Goal: Task Accomplishment & Management: Manage account settings

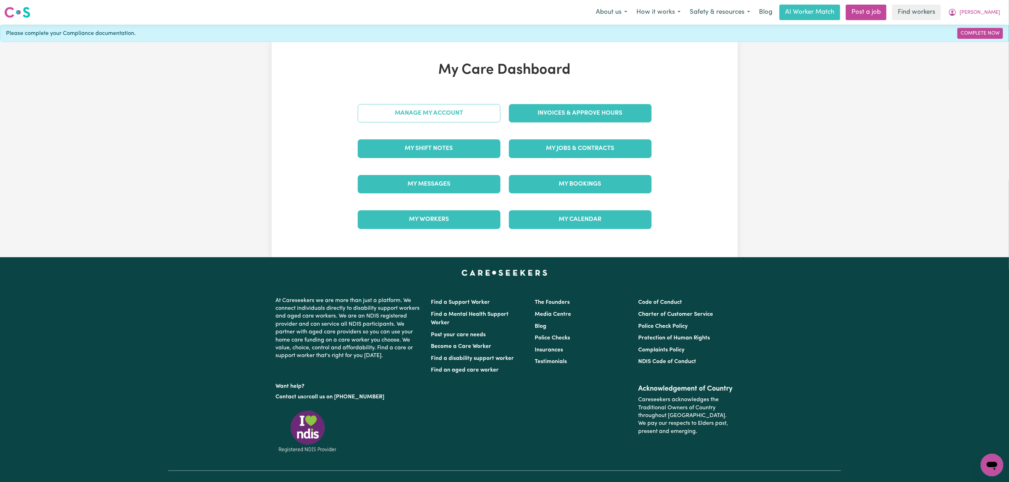
click at [420, 115] on link "Manage My Account" at bounding box center [429, 113] width 143 height 18
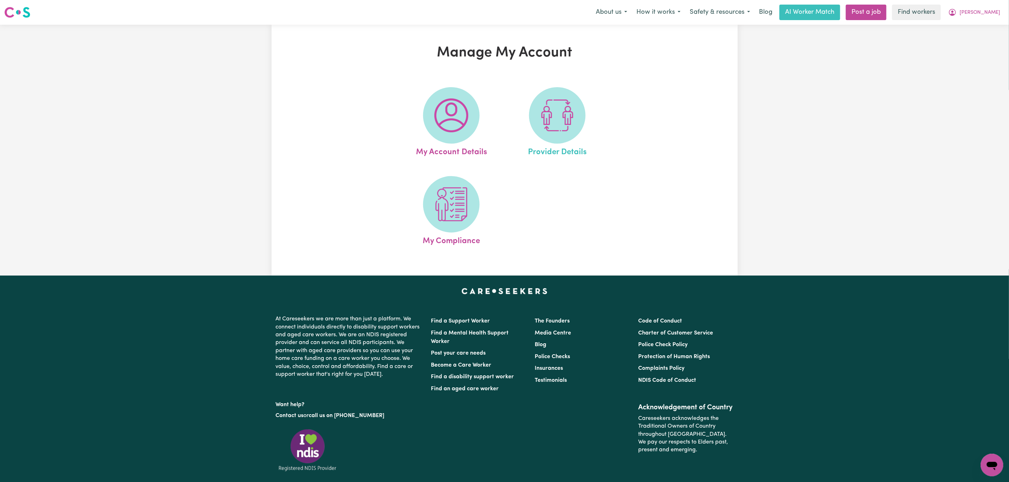
click at [592, 124] on link "Provider Details" at bounding box center [557, 122] width 102 height 71
select select "AGED_HOME_CARE"
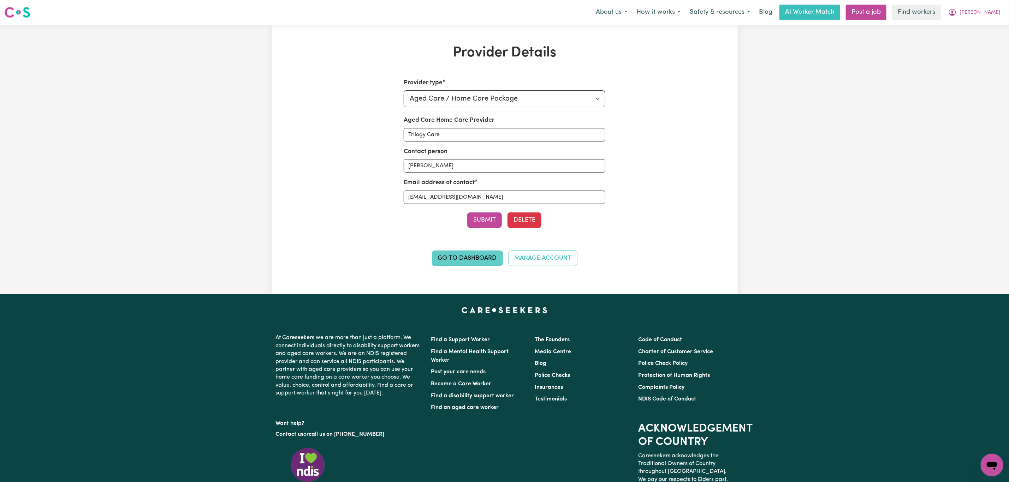
click at [458, 260] on link "Go to Dashboard" at bounding box center [467, 259] width 71 height 16
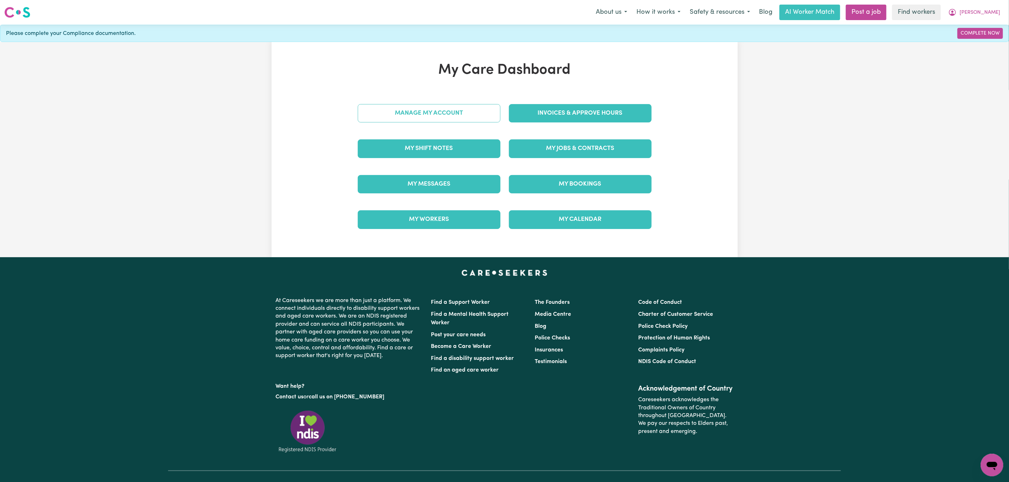
click at [442, 104] on link "Manage My Account" at bounding box center [429, 113] width 143 height 18
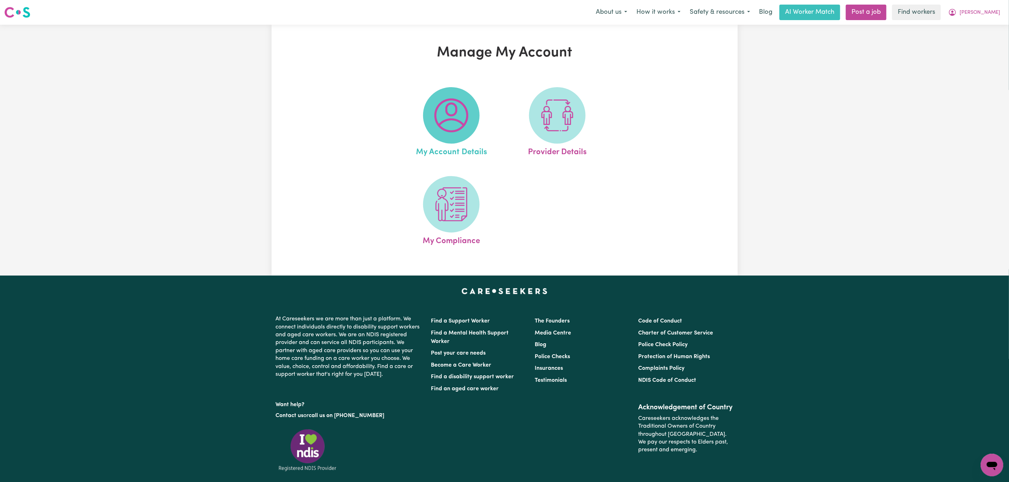
click at [441, 112] on img at bounding box center [451, 115] width 34 height 34
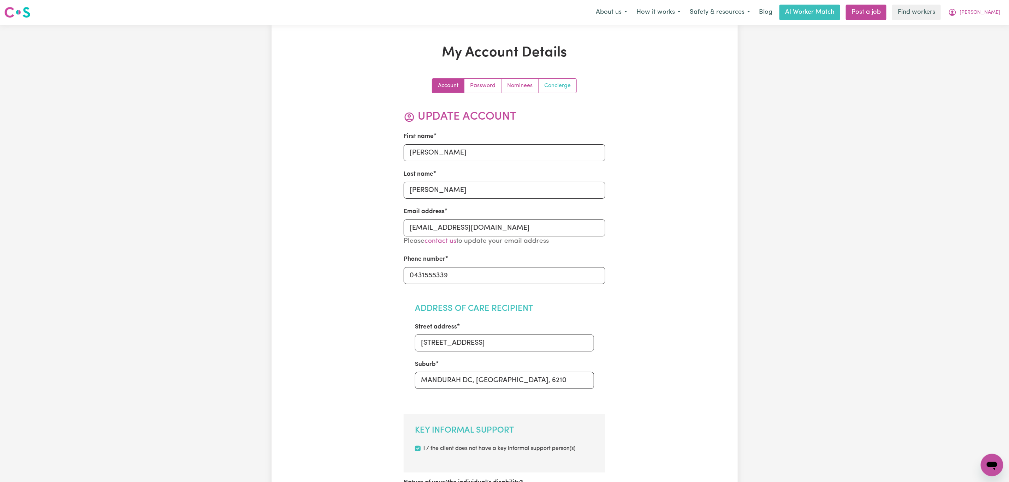
click at [562, 83] on link "Concierge" at bounding box center [557, 86] width 38 height 14
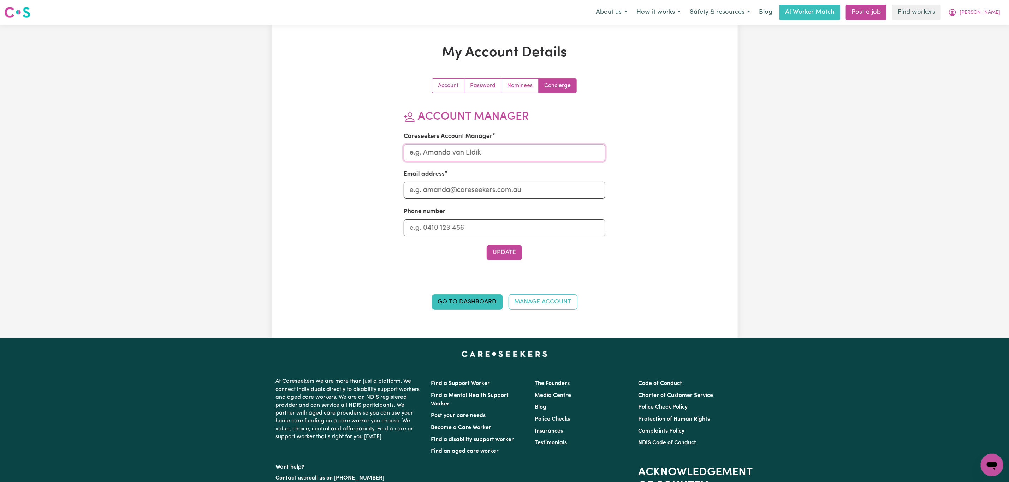
drag, startPoint x: 483, startPoint y: 147, endPoint x: 483, endPoint y: 157, distance: 9.9
click at [483, 147] on input "Careseekers Account Manager" at bounding box center [505, 152] width 202 height 17
type input "[PERSON_NAME]"
click at [482, 188] on input "Email address" at bounding box center [505, 190] width 202 height 17
type input "[PERSON_NAME][EMAIL_ADDRESS][DOMAIN_NAME]"
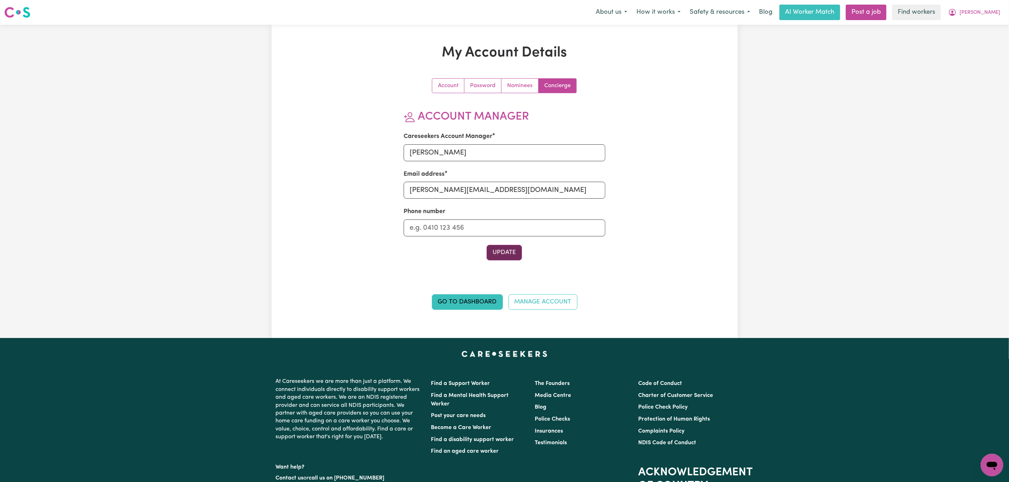
click at [501, 256] on button "Update" at bounding box center [503, 253] width 35 height 16
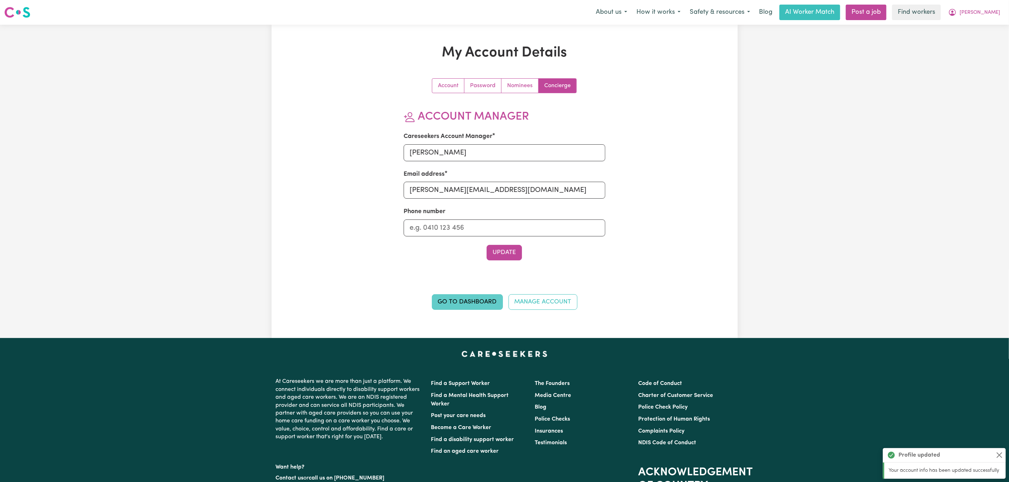
click at [457, 304] on link "Go to Dashboard" at bounding box center [467, 302] width 71 height 16
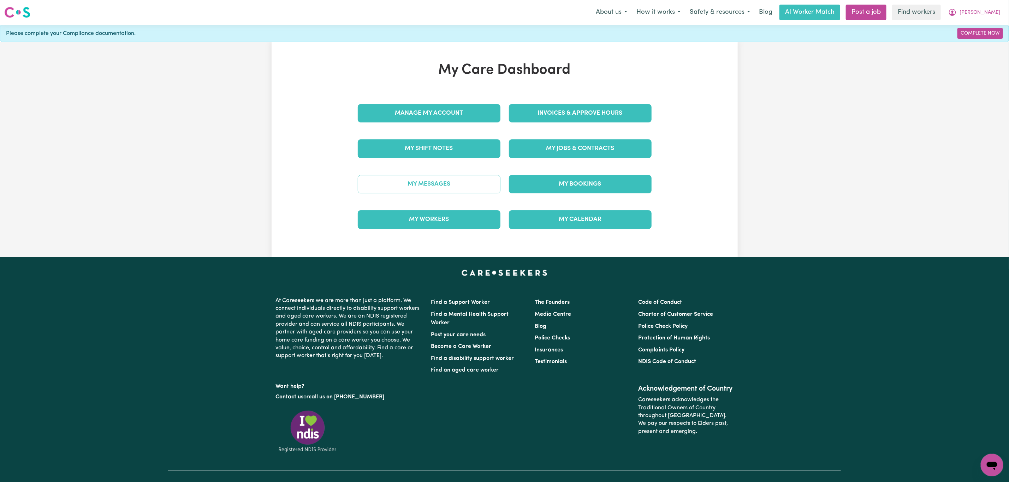
click at [472, 185] on link "My Messages" at bounding box center [429, 184] width 143 height 18
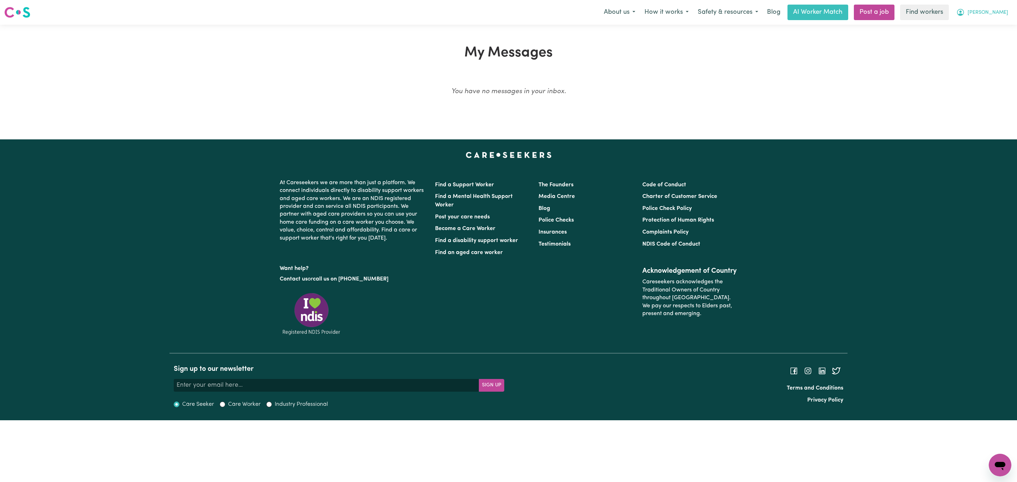
drag, startPoint x: 1001, startPoint y: 6, endPoint x: 985, endPoint y: 17, distance: 19.4
click at [1000, 6] on button "[PERSON_NAME]" at bounding box center [981, 12] width 61 height 15
click at [967, 30] on link "My Dashboard" at bounding box center [984, 27] width 56 height 13
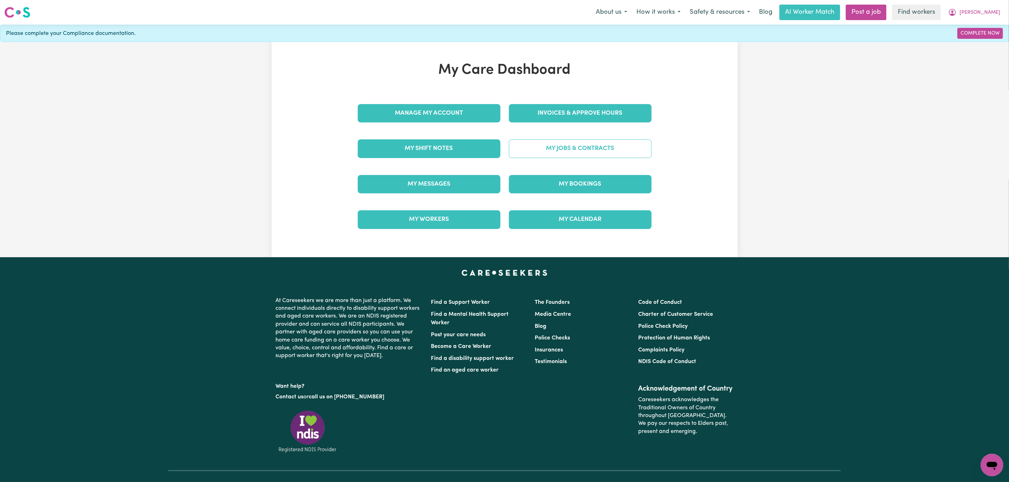
click at [611, 156] on link "My Jobs & Contracts" at bounding box center [580, 148] width 143 height 18
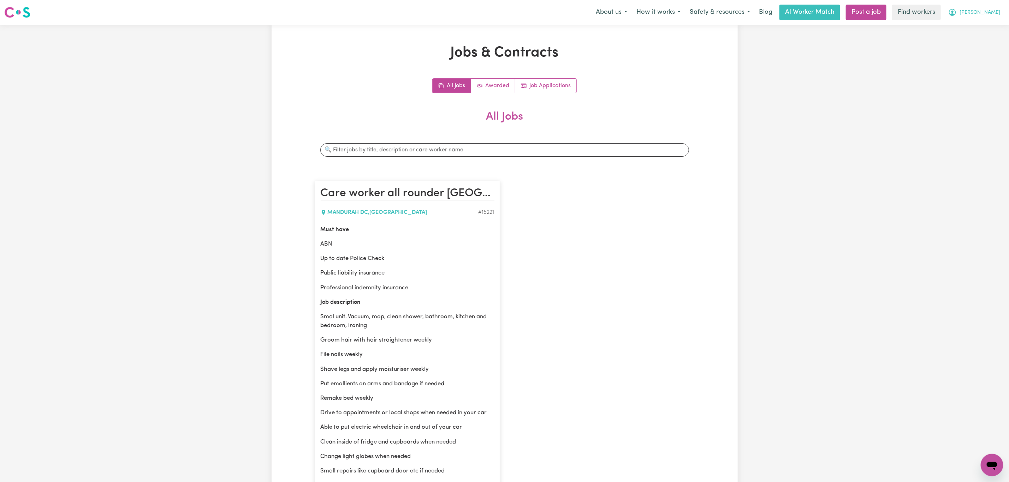
click at [987, 13] on span "[PERSON_NAME]" at bounding box center [979, 13] width 41 height 8
click at [981, 38] on link "Logout" at bounding box center [976, 40] width 56 height 13
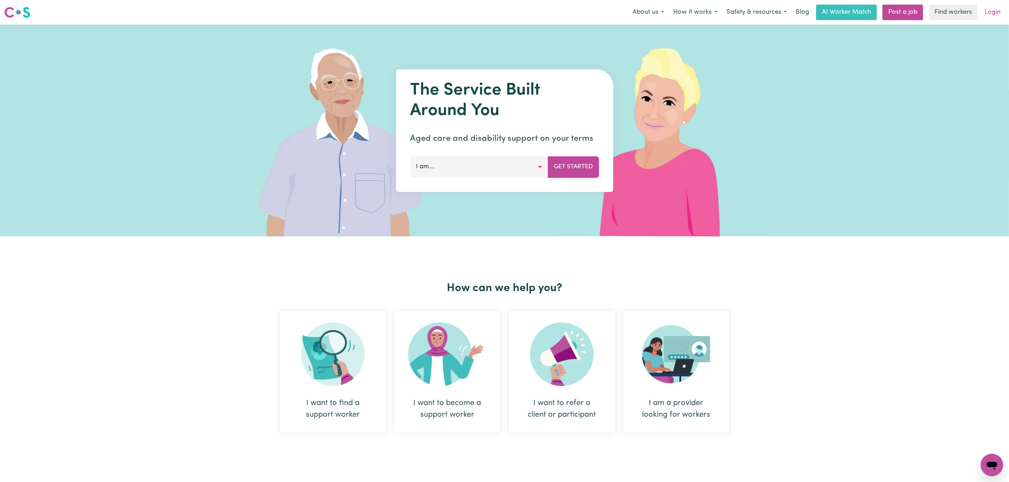
click at [994, 12] on link "Login" at bounding box center [992, 13] width 24 height 16
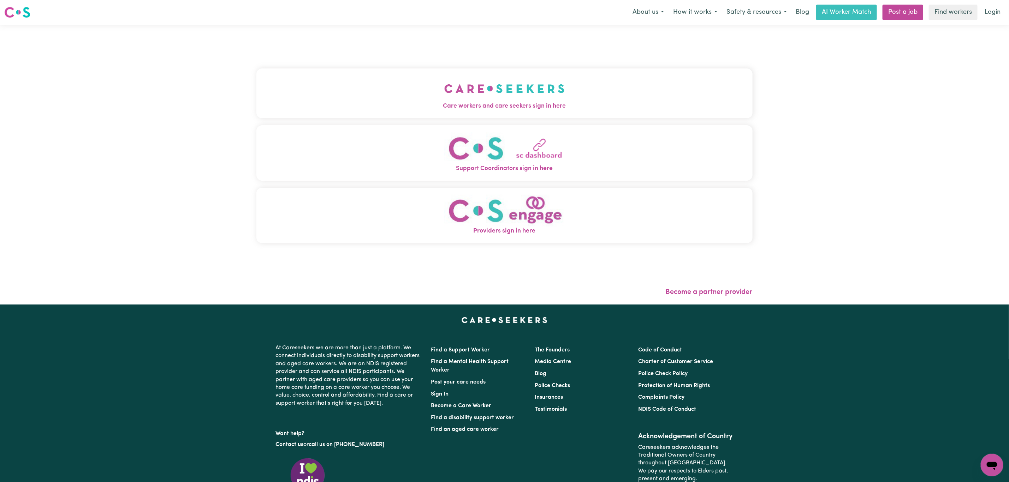
drag, startPoint x: 445, startPoint y: 85, endPoint x: 440, endPoint y: 87, distance: 5.8
click at [444, 85] on img "Care workers and care seekers sign in here" at bounding box center [504, 89] width 120 height 26
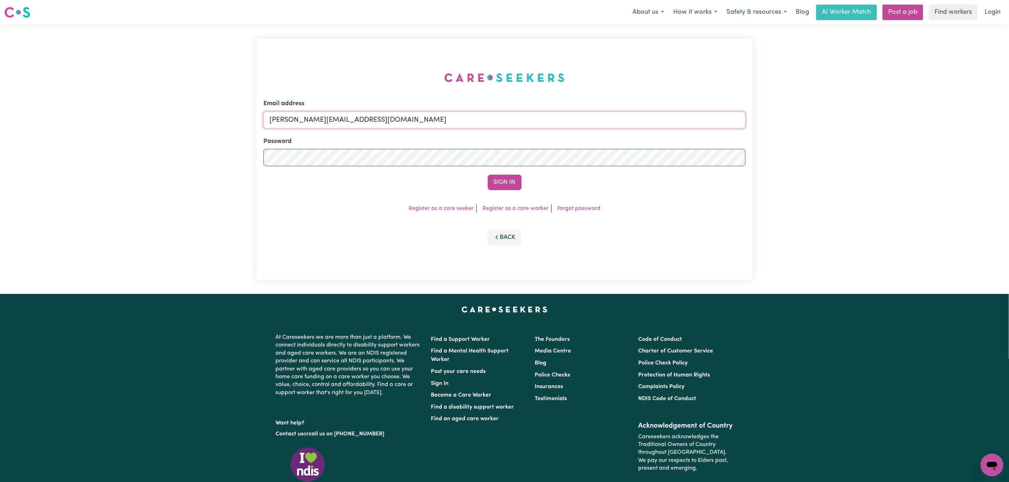
click at [346, 121] on input "[PERSON_NAME][EMAIL_ADDRESS][DOMAIN_NAME]" at bounding box center [504, 120] width 482 height 17
drag, startPoint x: 304, startPoint y: 121, endPoint x: 516, endPoint y: 133, distance: 211.8
click at [516, 133] on form "Email address [EMAIL_ADDRESS][PERSON_NAME][DOMAIN_NAME] Password Sign In" at bounding box center [504, 144] width 482 height 91
type input "[EMAIL_ADDRESS][PERSON_NAME][PERSON_NAME][DOMAIN_NAME]"
click at [507, 178] on button "Sign In" at bounding box center [505, 183] width 34 height 16
